Goal: Navigation & Orientation: Find specific page/section

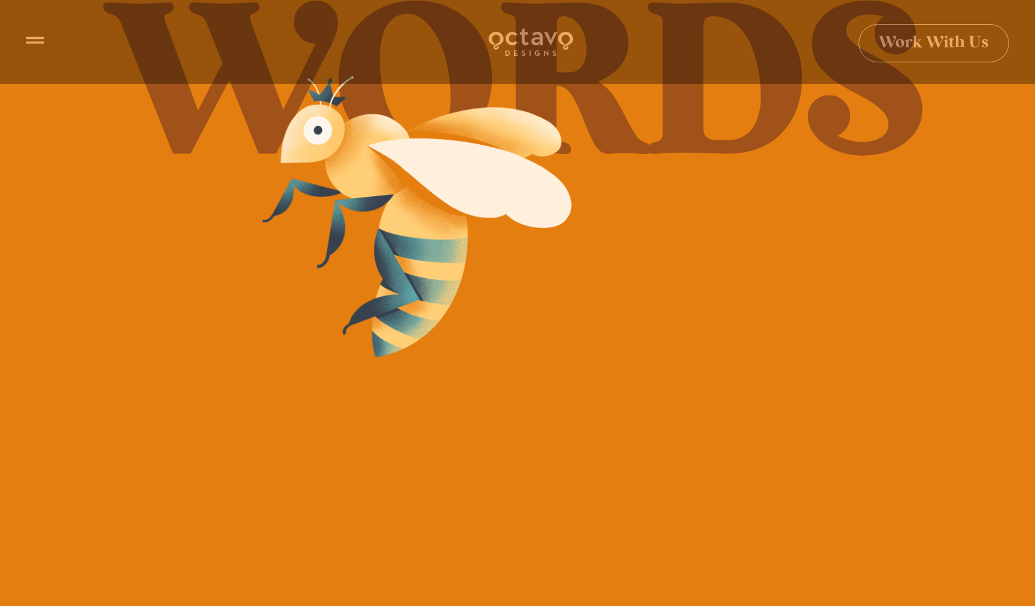
scroll to position [257, 0]
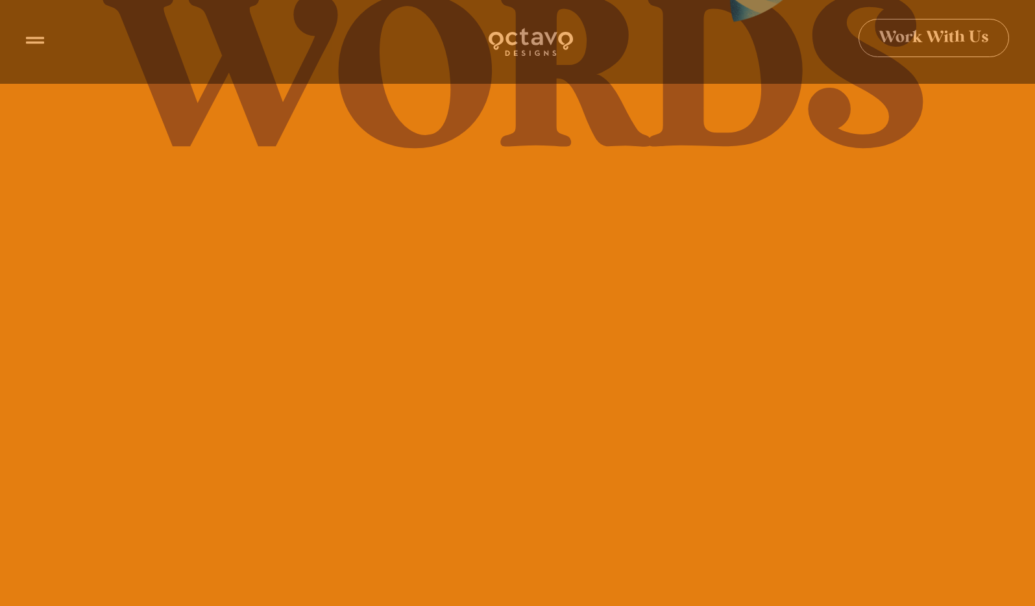
click at [929, 42] on span "Work With Us" at bounding box center [934, 38] width 110 height 16
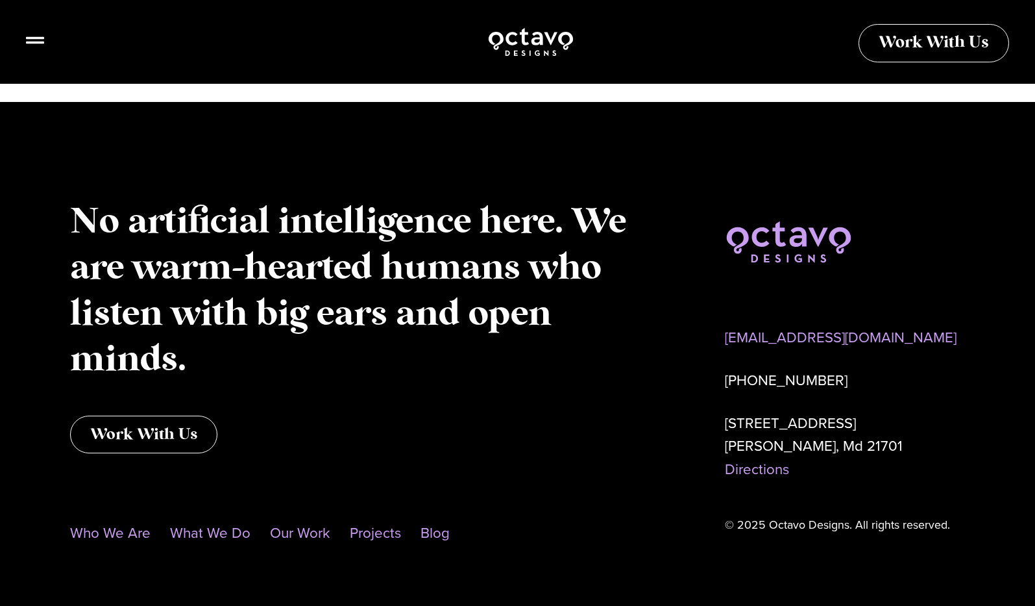
scroll to position [1076, 0]
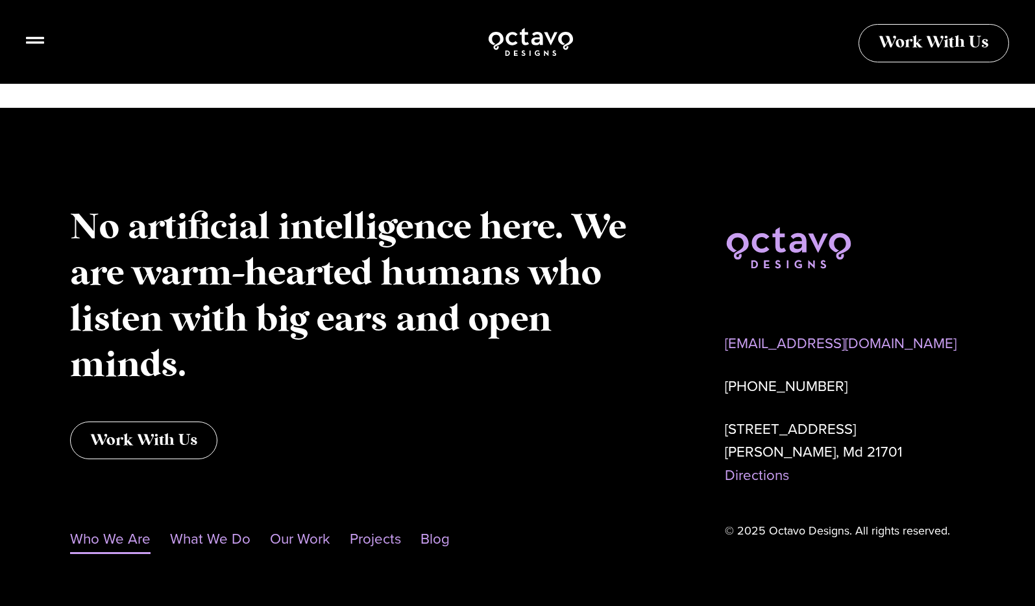
click at [88, 553] on link "Who We Are" at bounding box center [110, 539] width 80 height 30
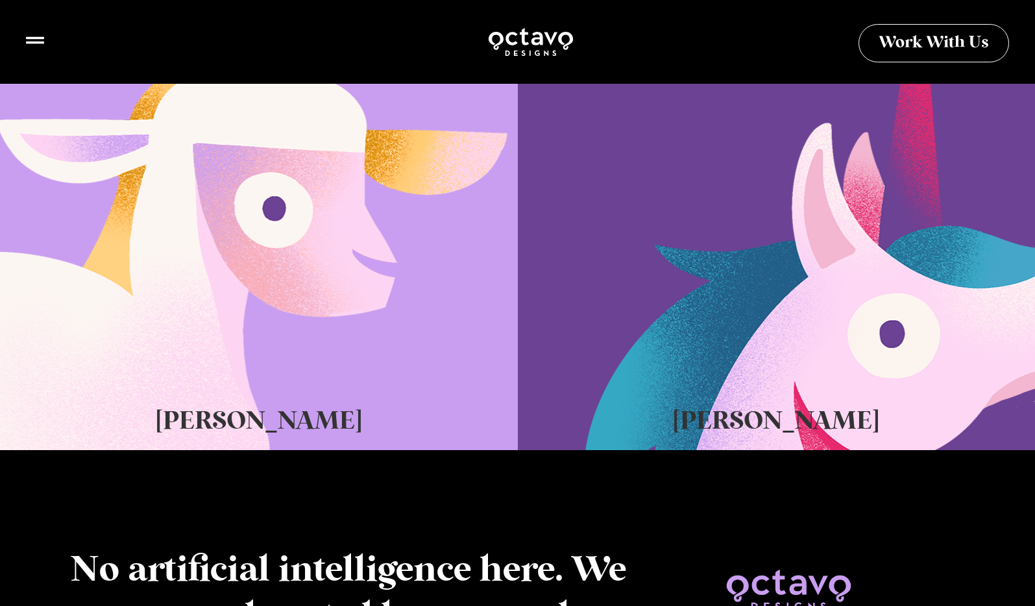
scroll to position [752, 0]
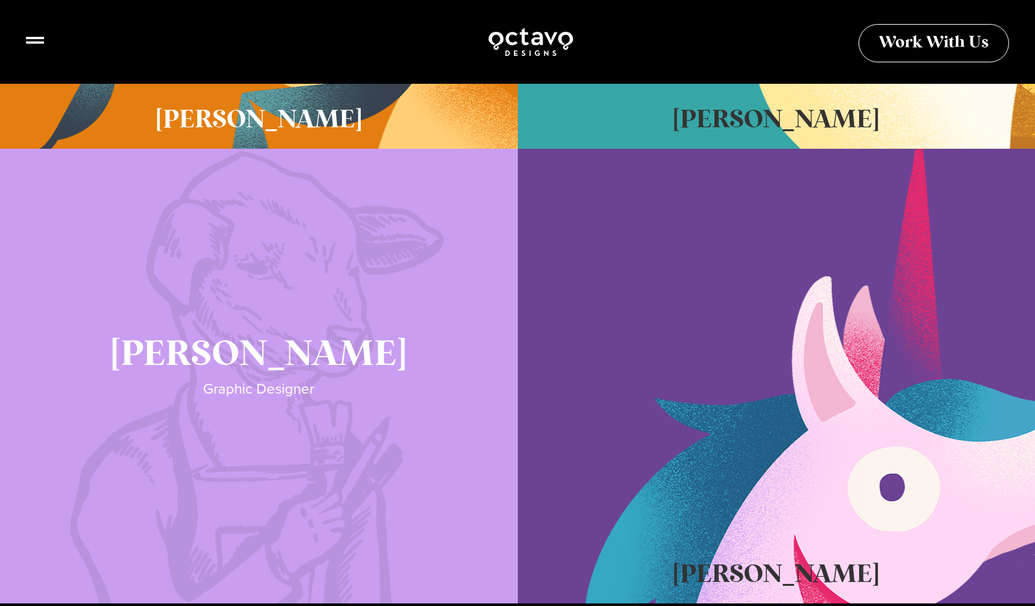
click at [383, 330] on link "Katie Lamb" at bounding box center [259, 376] width 518 height 454
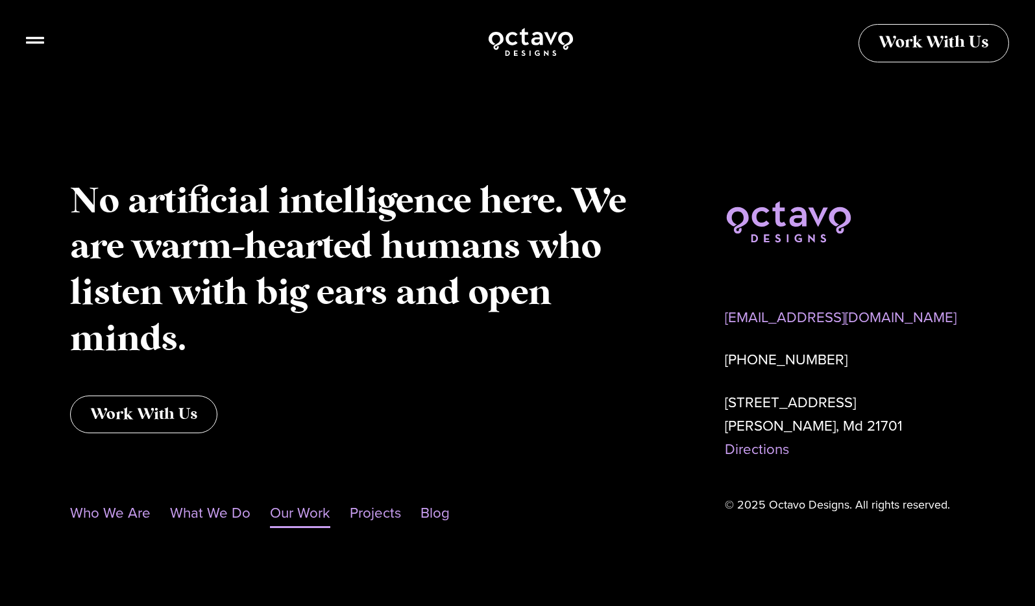
scroll to position [2987, 0]
click at [222, 499] on link "What We Do" at bounding box center [210, 514] width 80 height 30
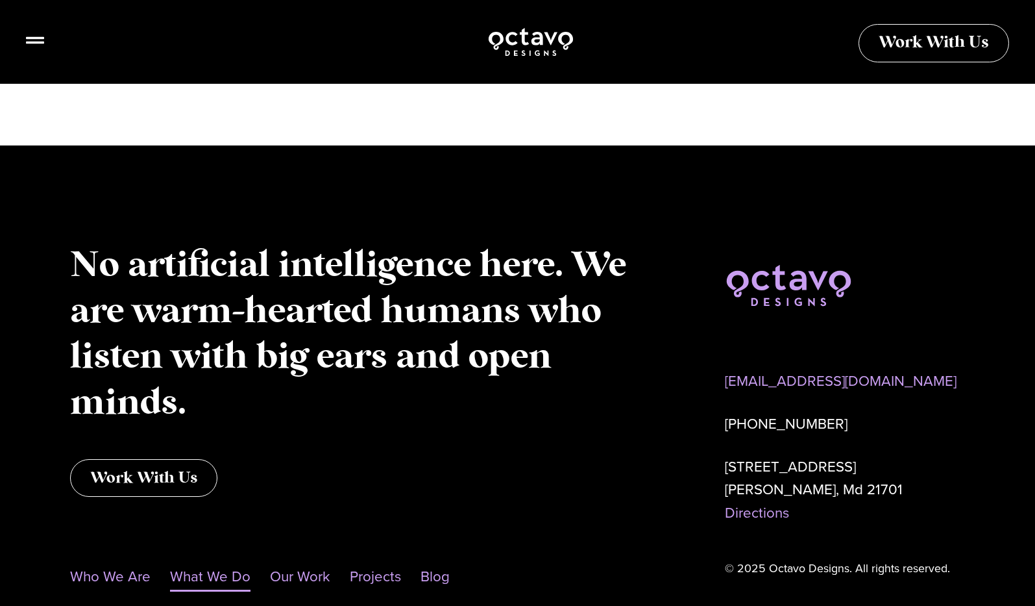
scroll to position [4093, 0]
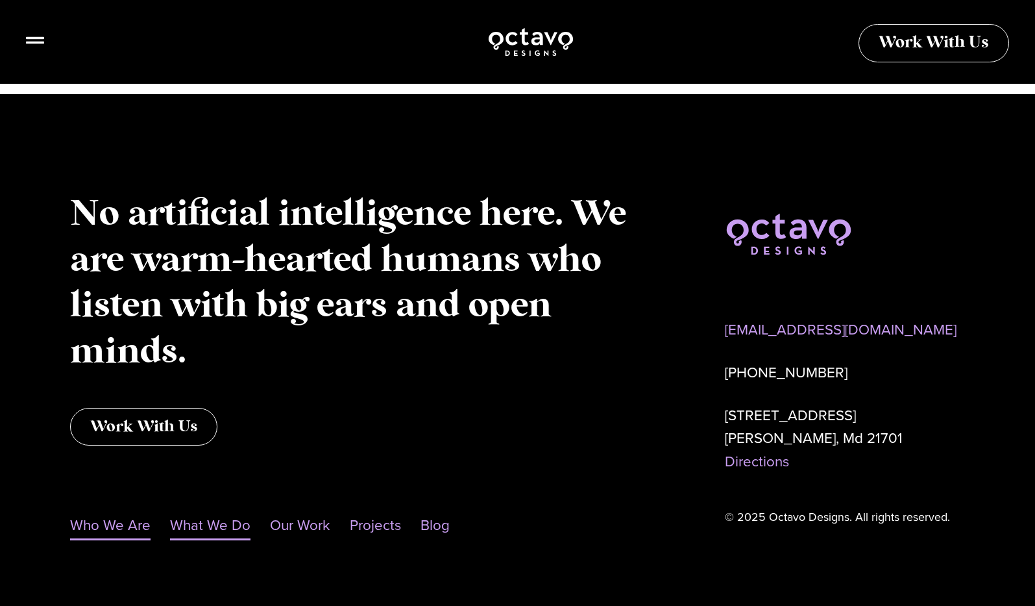
click at [124, 510] on link "Who We Are" at bounding box center [110, 525] width 80 height 30
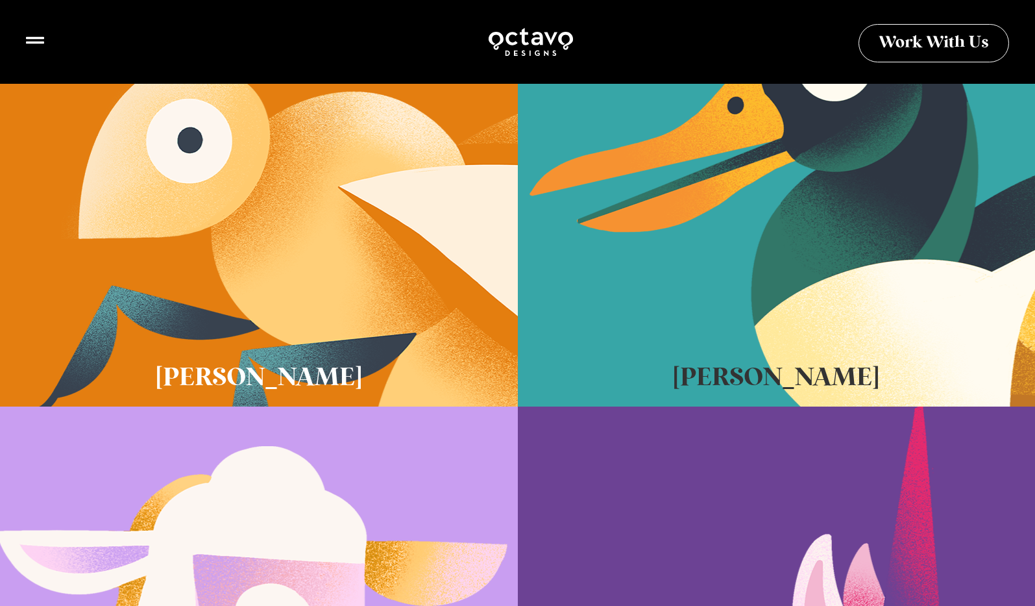
scroll to position [559, 0]
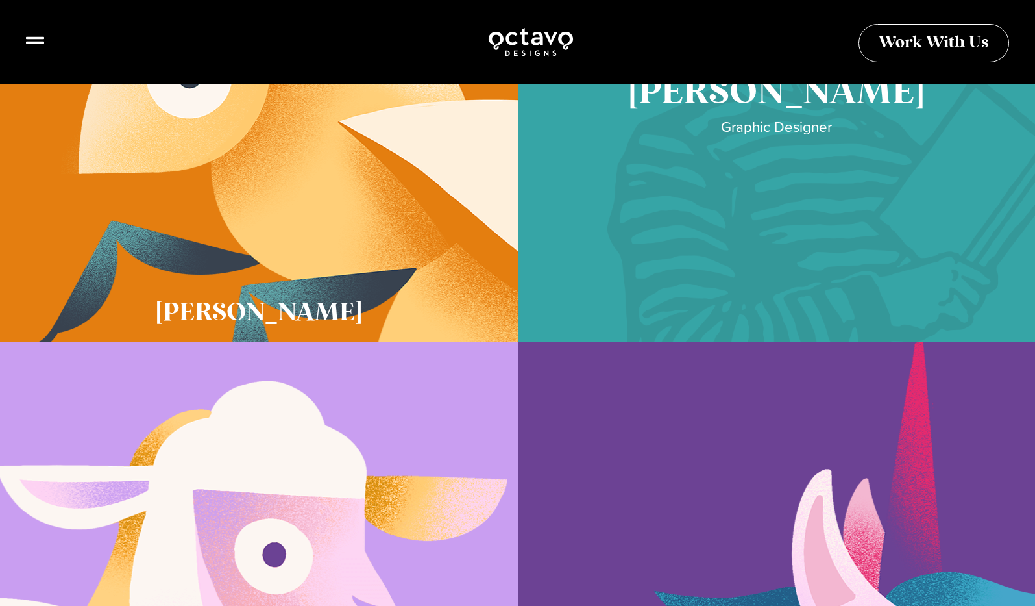
click at [801, 169] on link "Cory McNamee" at bounding box center [777, 114] width 518 height 454
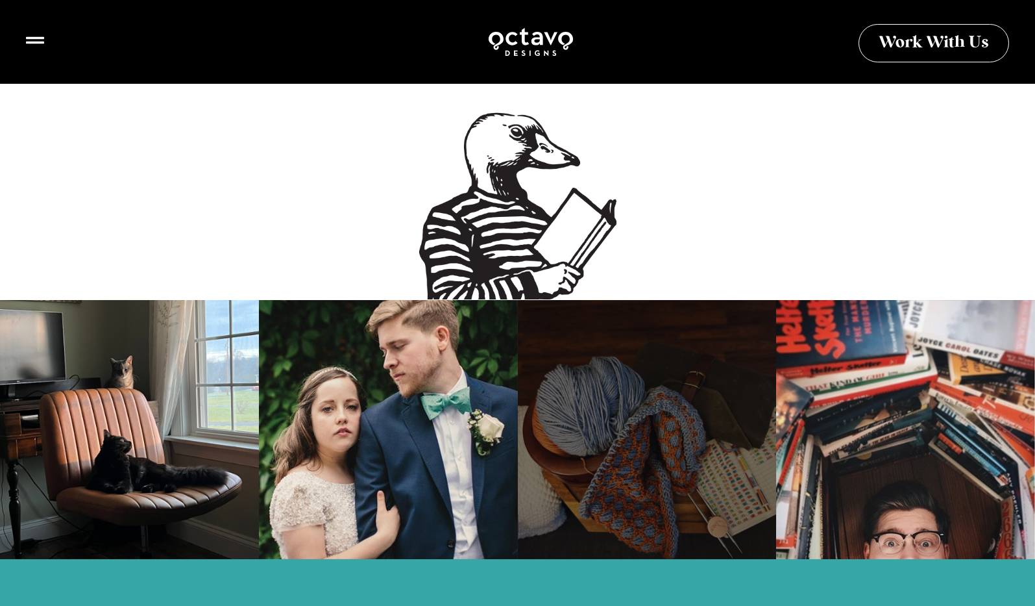
scroll to position [1026, 0]
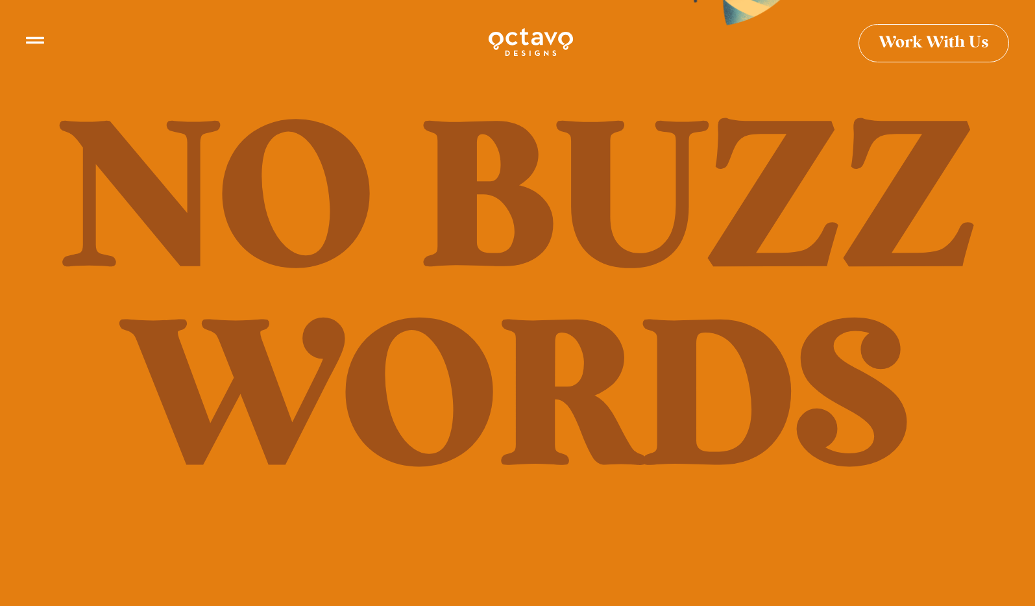
click at [924, 46] on span "Work With Us" at bounding box center [934, 38] width 110 height 16
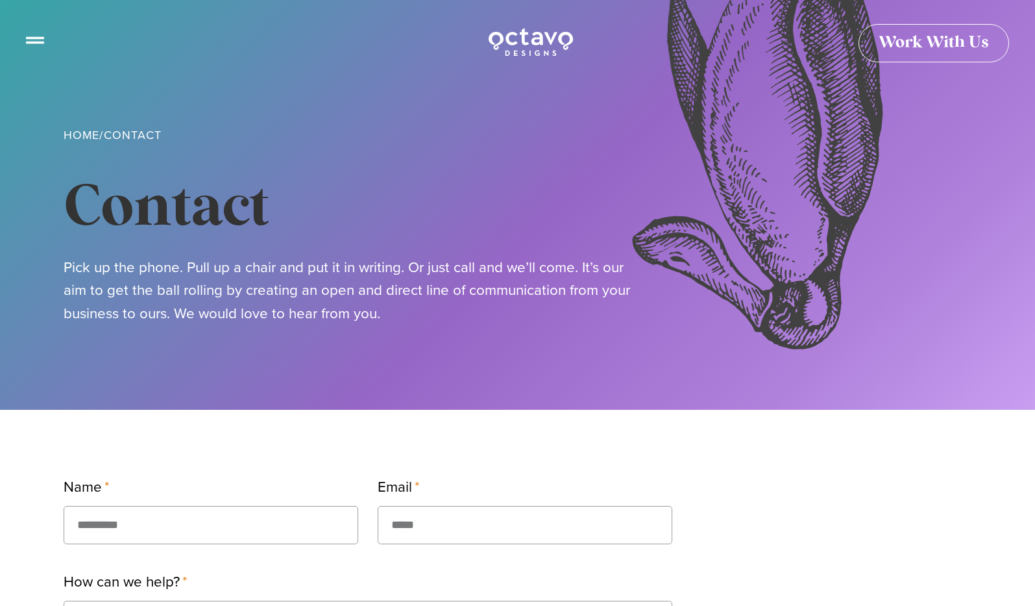
click at [40, 37] on icon at bounding box center [35, 35] width 18 height 18
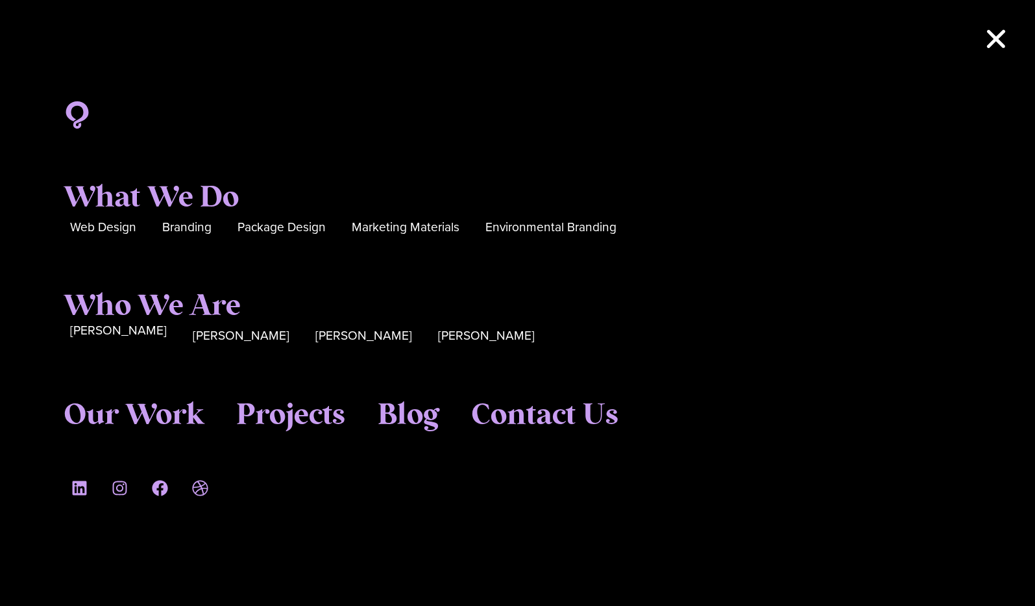
click at [83, 336] on span "[PERSON_NAME]" at bounding box center [118, 331] width 97 height 20
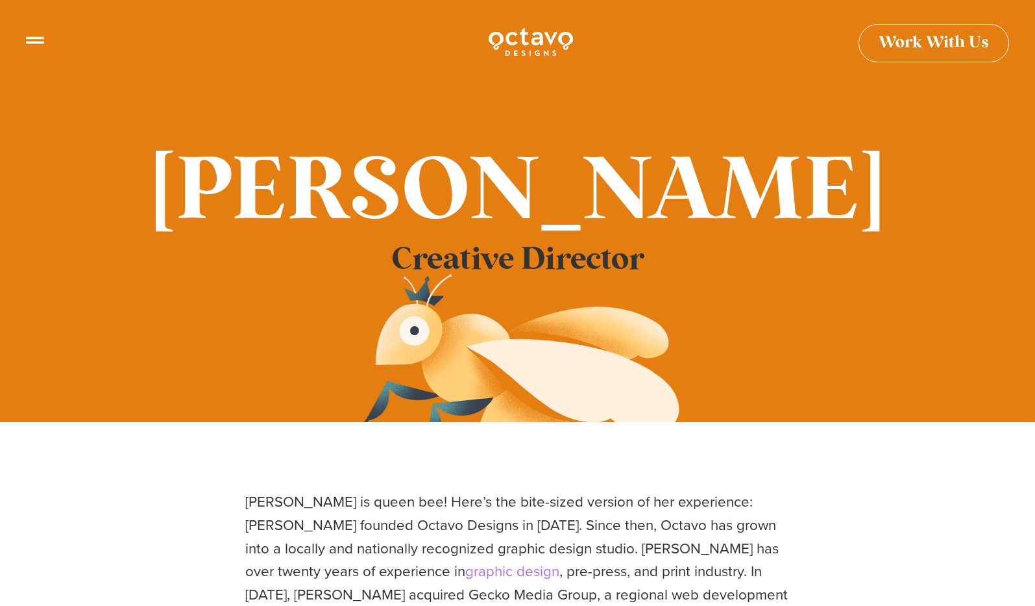
click at [33, 34] on icon at bounding box center [35, 35] width 18 height 7
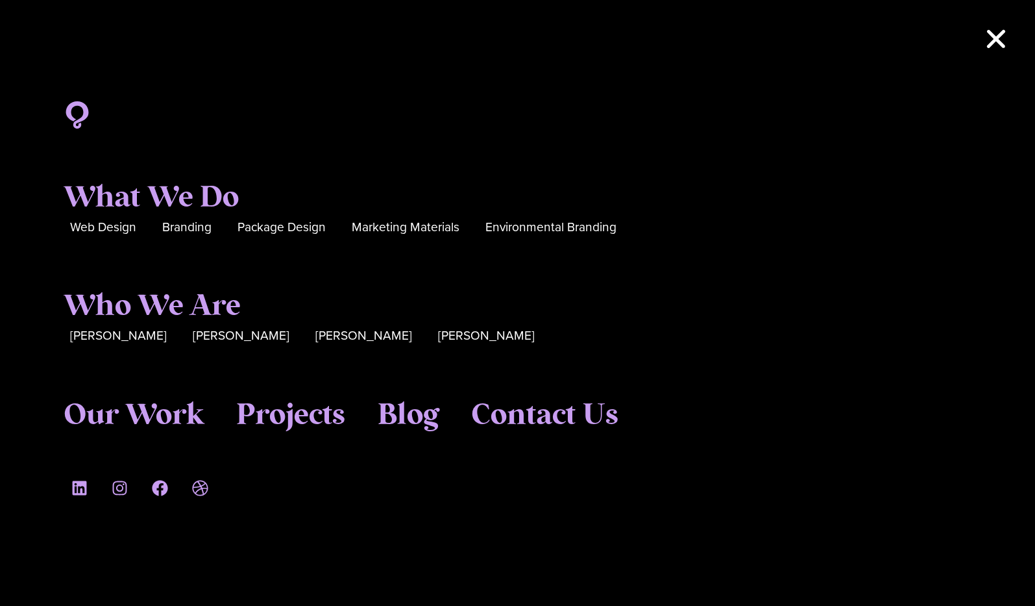
click at [438, 340] on div "[PERSON_NAME]" at bounding box center [486, 335] width 97 height 22
click at [438, 333] on span "[PERSON_NAME]" at bounding box center [486, 331] width 97 height 20
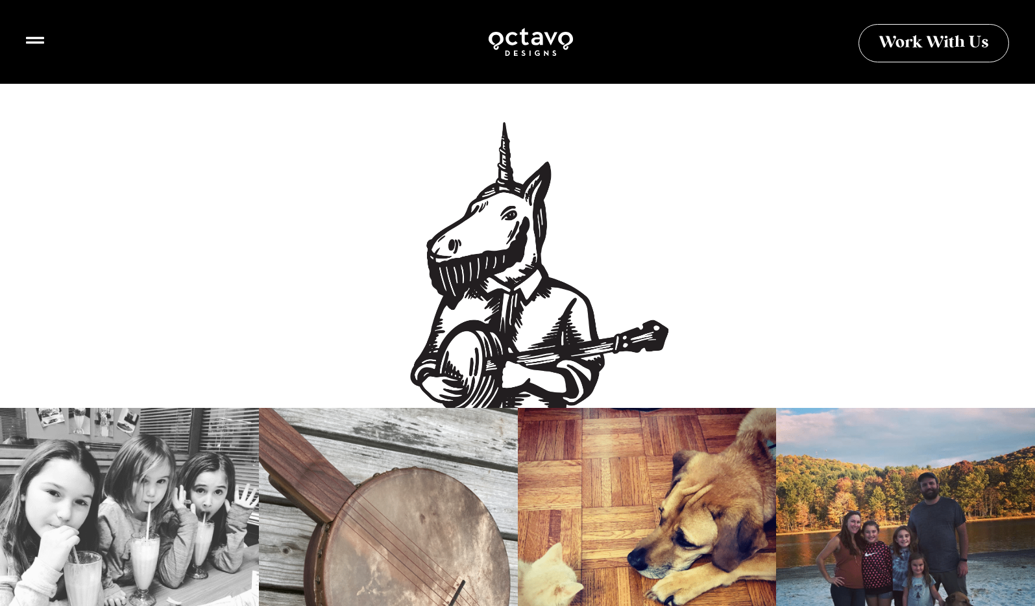
scroll to position [1858, 0]
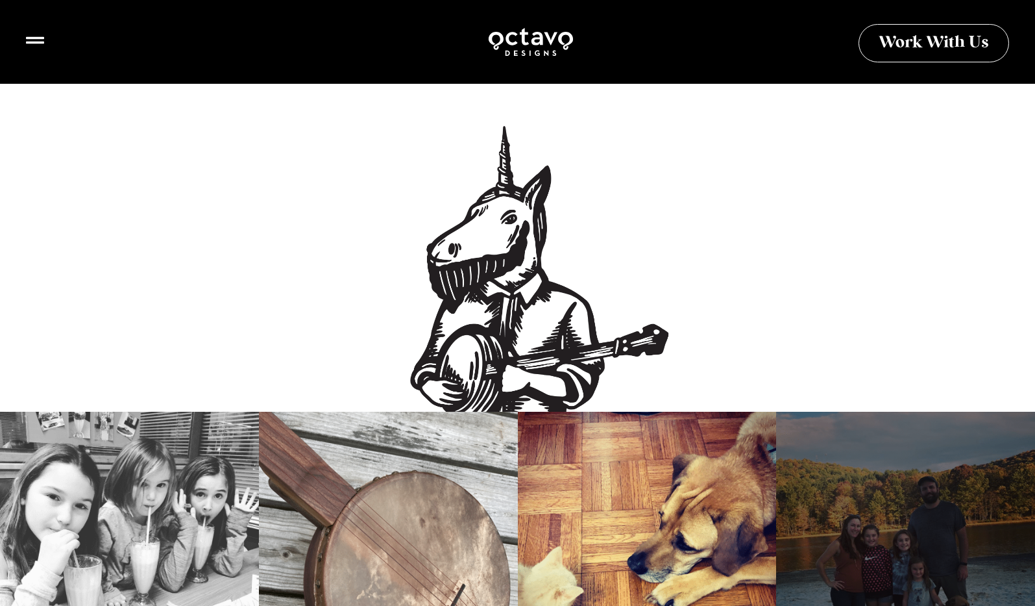
click at [885, 438] on div at bounding box center [905, 541] width 259 height 259
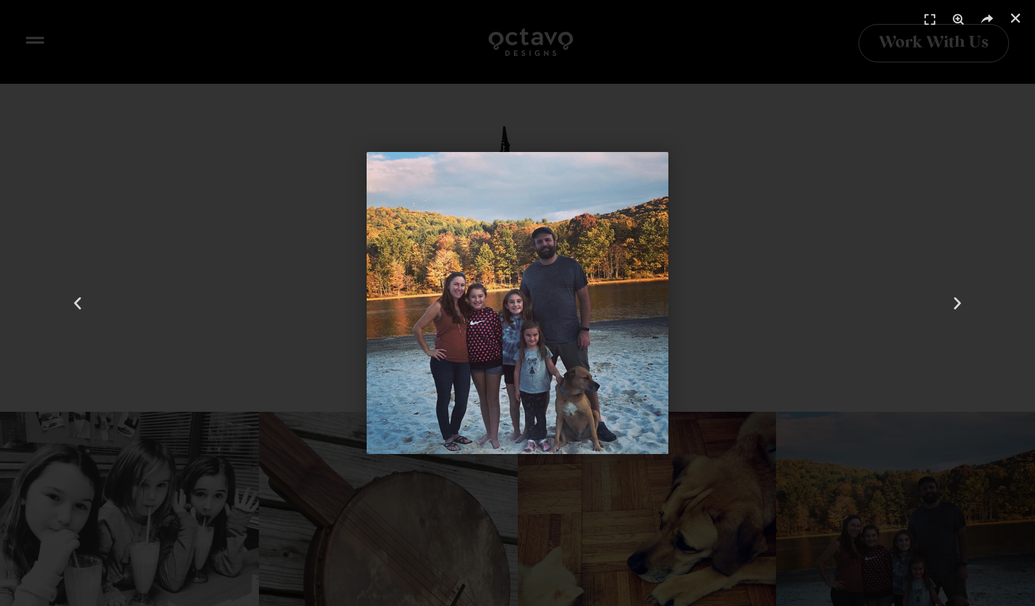
click at [838, 236] on div "4 / 4" at bounding box center [517, 302] width 945 height 515
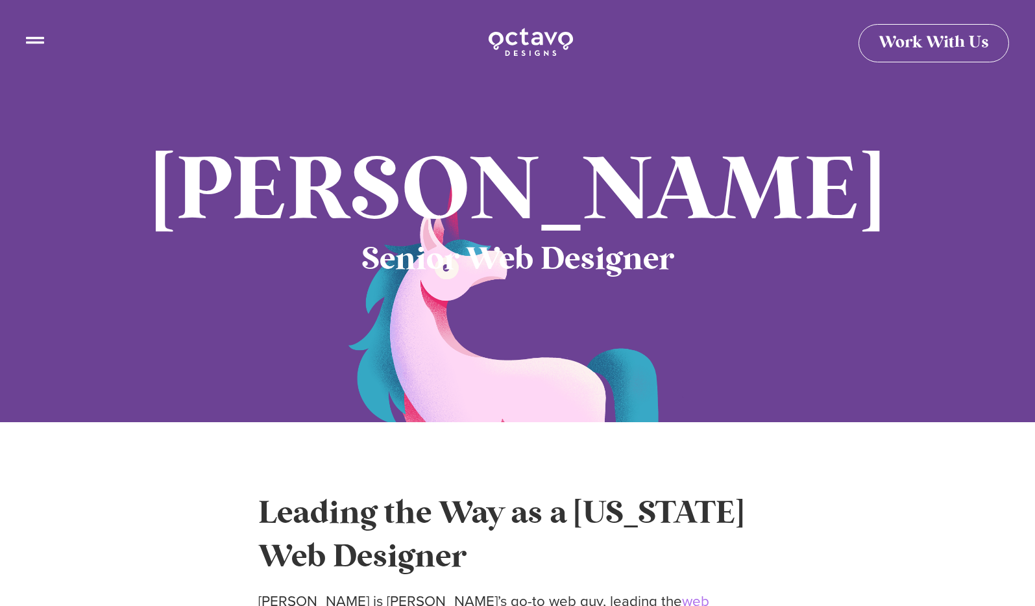
scroll to position [0, 0]
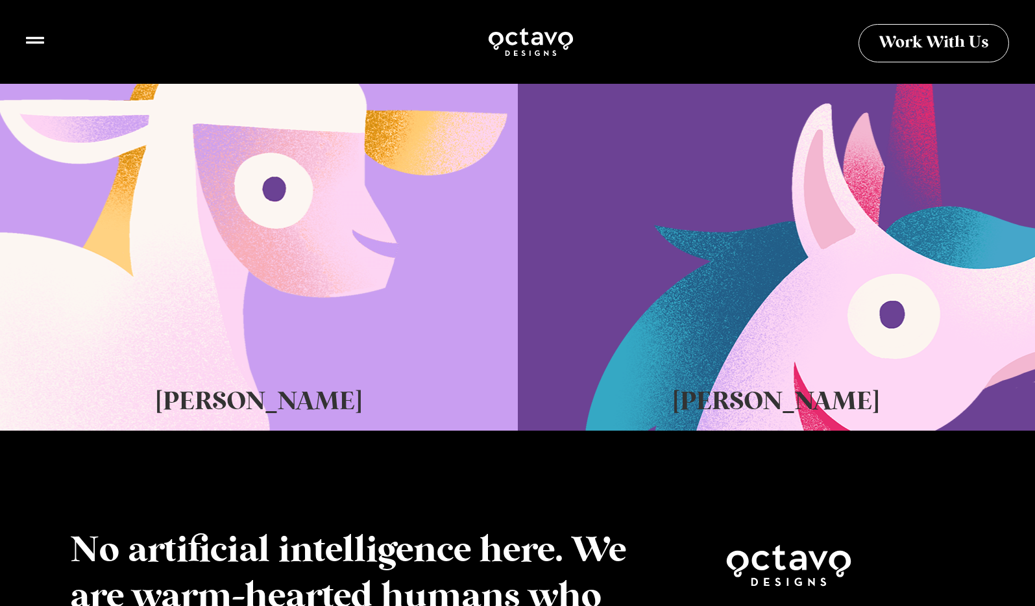
scroll to position [845, 0]
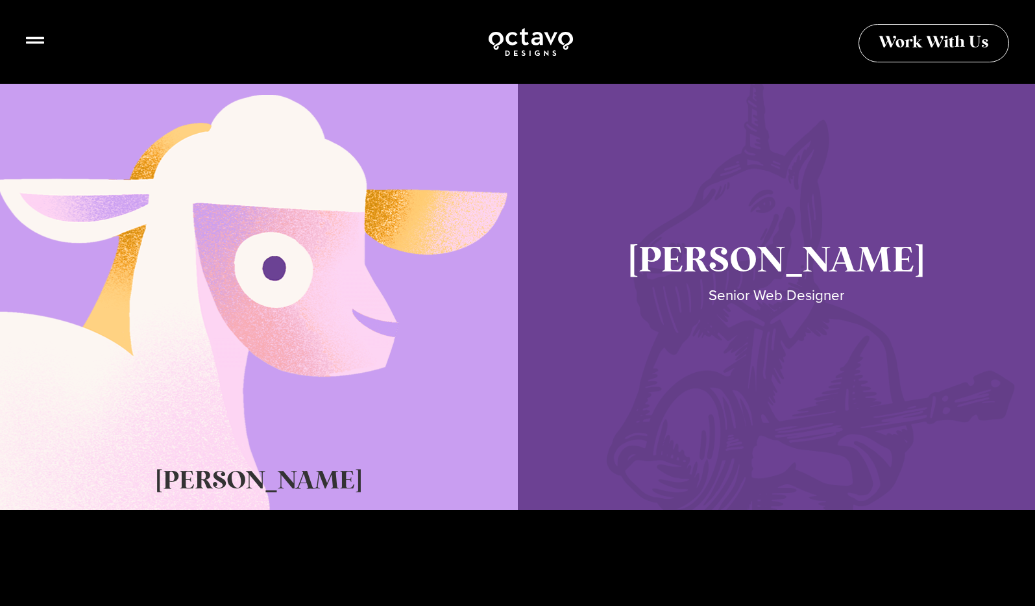
click at [863, 295] on link "Seth Glass" at bounding box center [777, 282] width 518 height 454
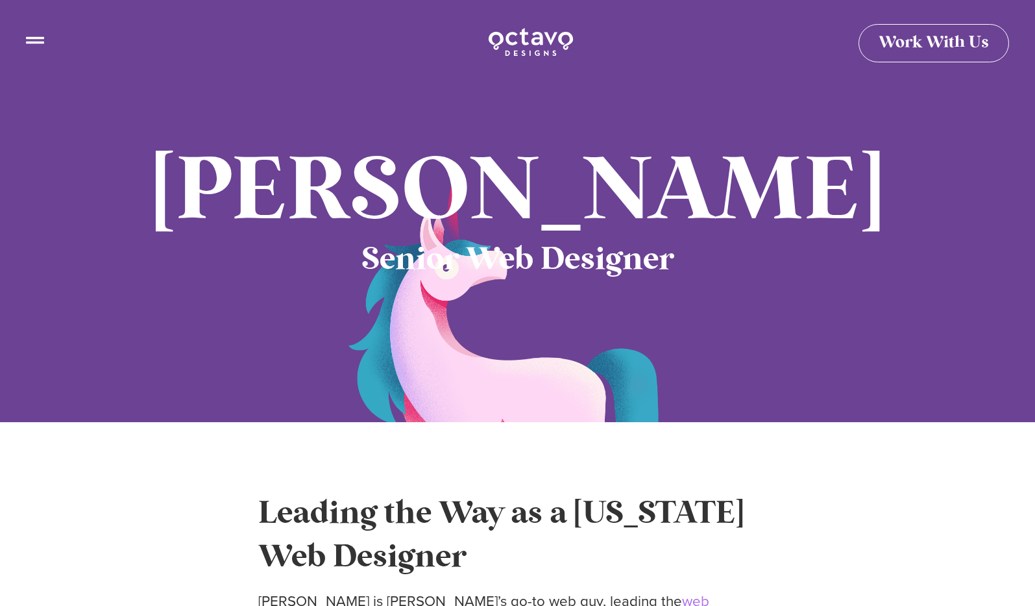
click at [515, 49] on img at bounding box center [531, 42] width 87 height 32
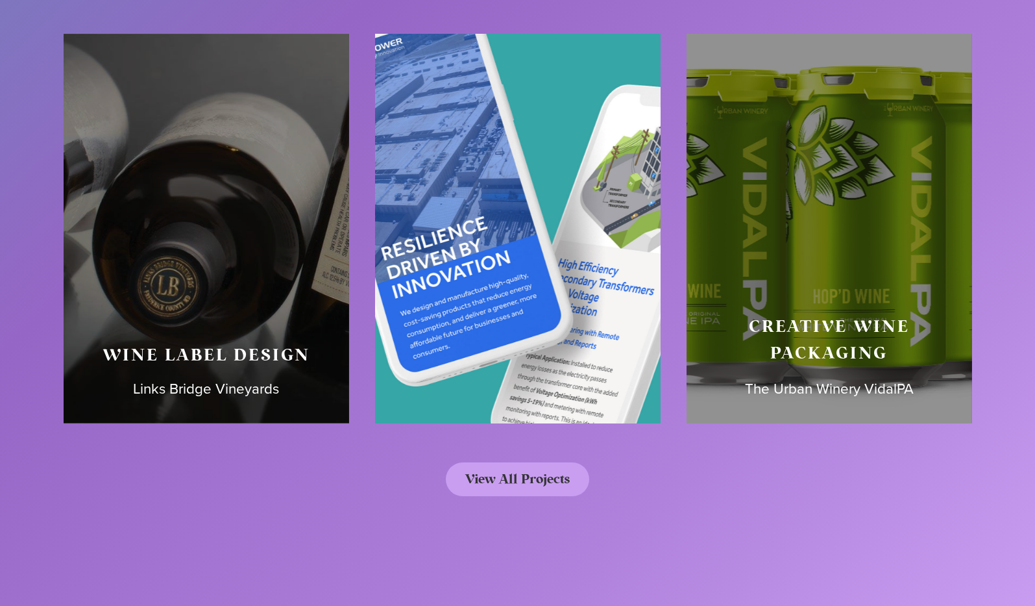
scroll to position [6183, 0]
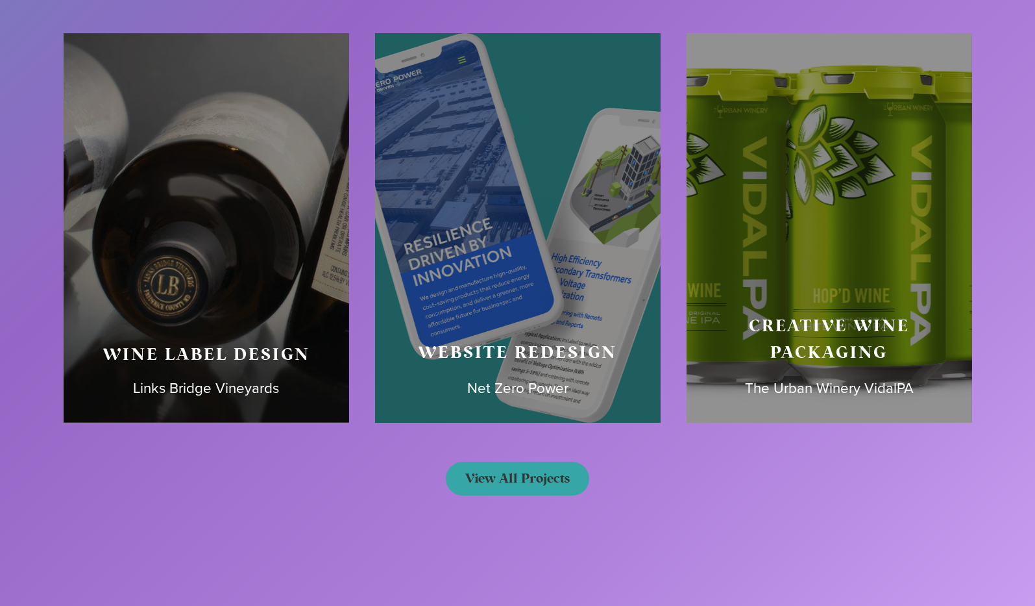
click at [538, 484] on link "View All Projects" at bounding box center [517, 479] width 143 height 34
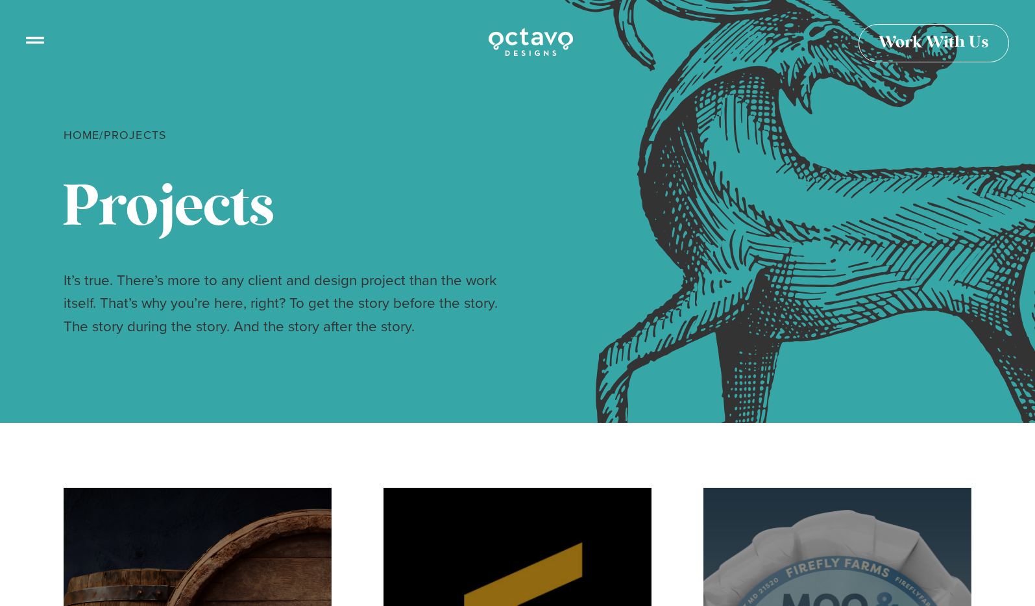
click at [40, 44] on icon at bounding box center [35, 35] width 18 height 18
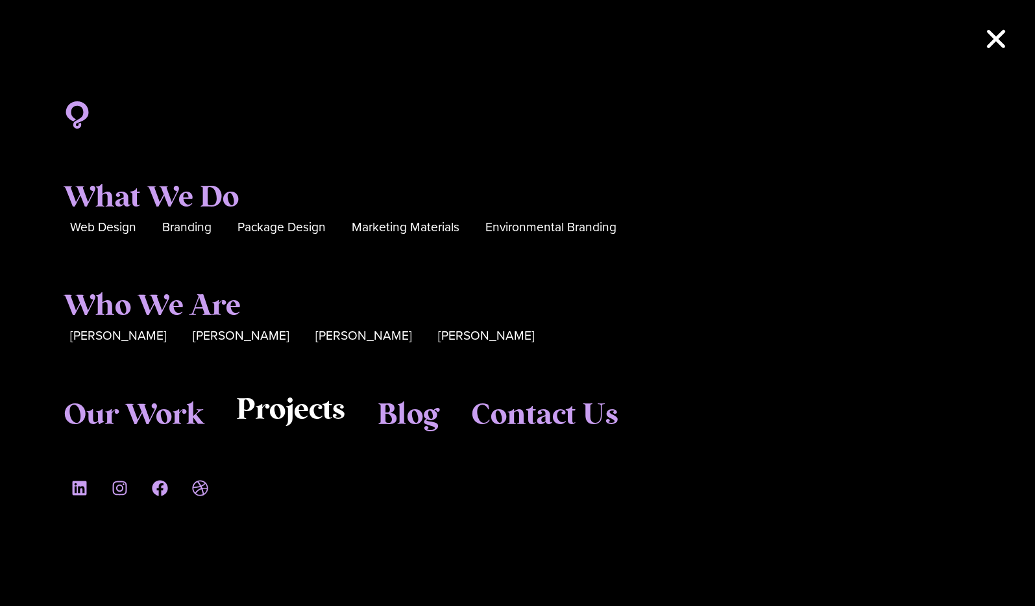
click at [312, 415] on span "Projects" at bounding box center [290, 410] width 109 height 35
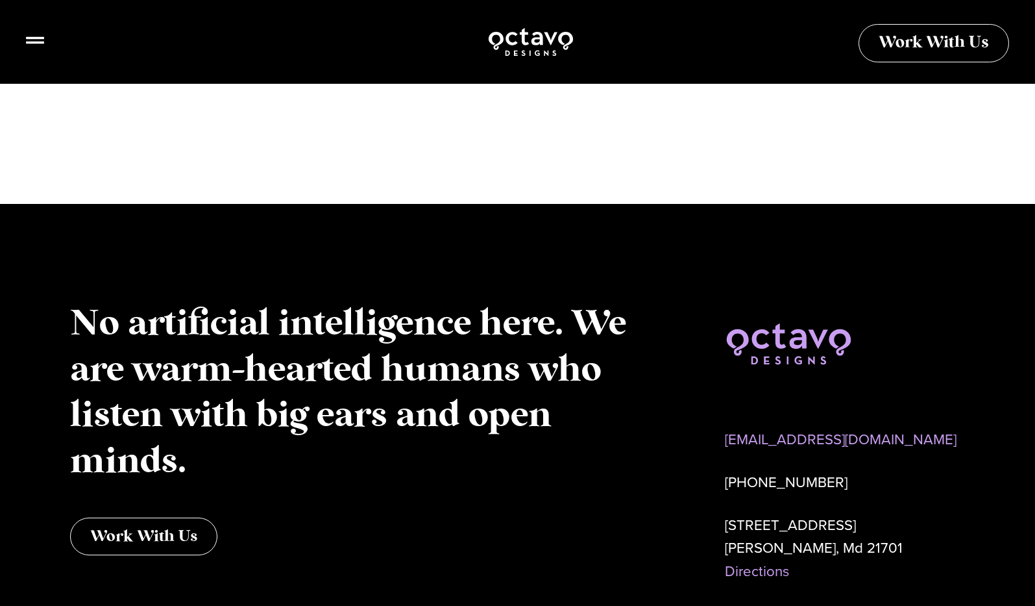
scroll to position [2360, 0]
